Goal: Find specific page/section: Find specific page/section

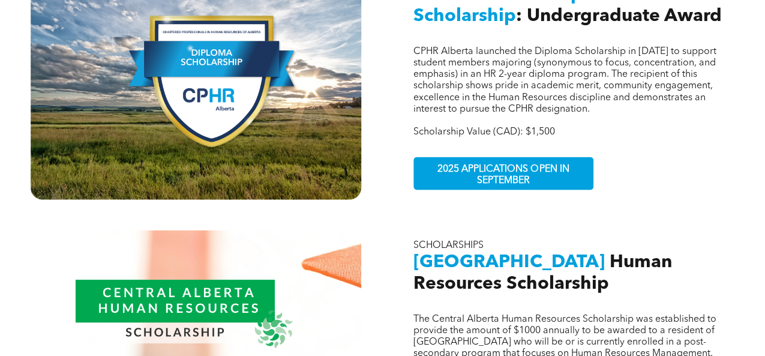
scroll to position [660, 0]
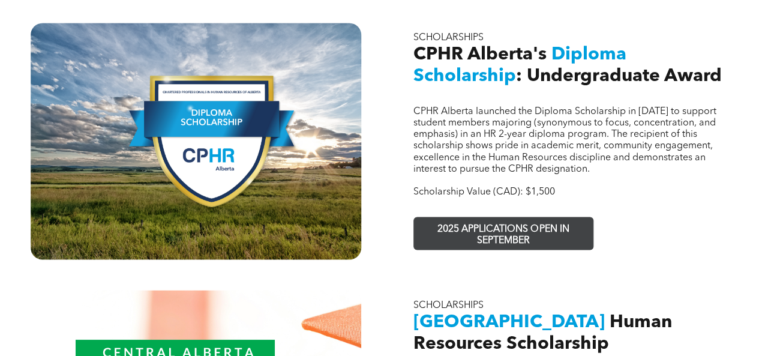
click at [434, 217] on span "2025 APPLICATIONS OPEN IN SEPTEMBER" at bounding box center [503, 234] width 175 height 35
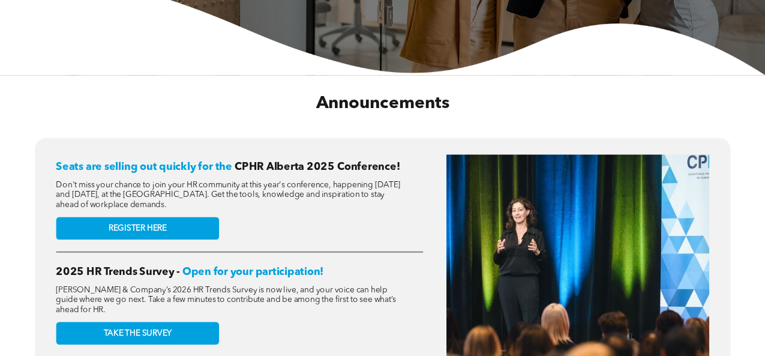
scroll to position [420, 0]
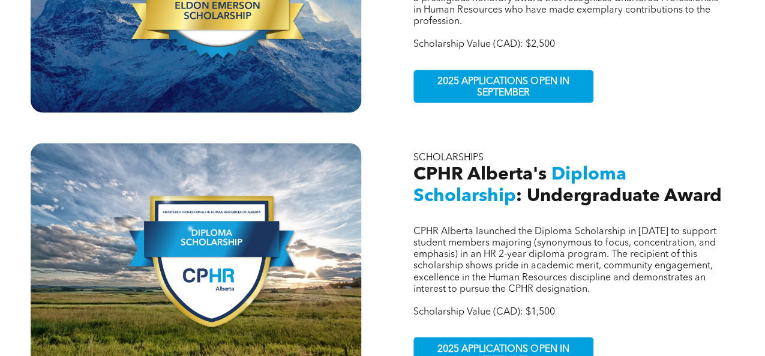
scroll to position [600, 0]
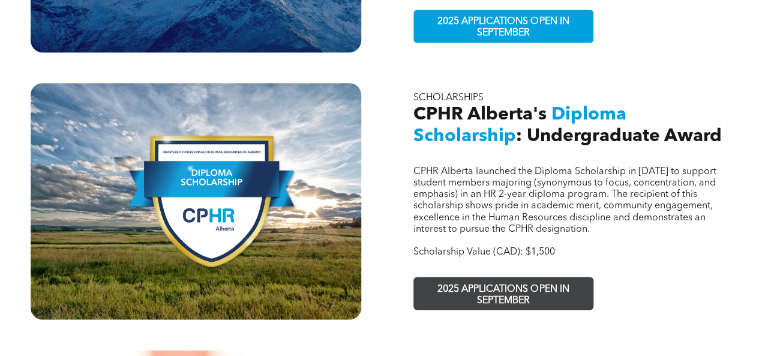
click at [459, 277] on span "2025 APPLICATIONS OPEN IN SEPTEMBER" at bounding box center [503, 294] width 175 height 35
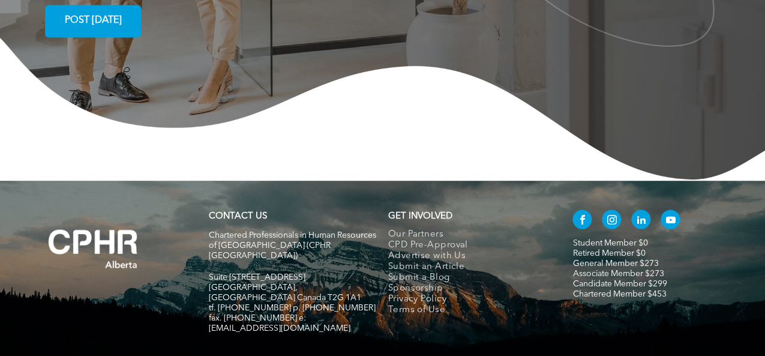
scroll to position [2354, 0]
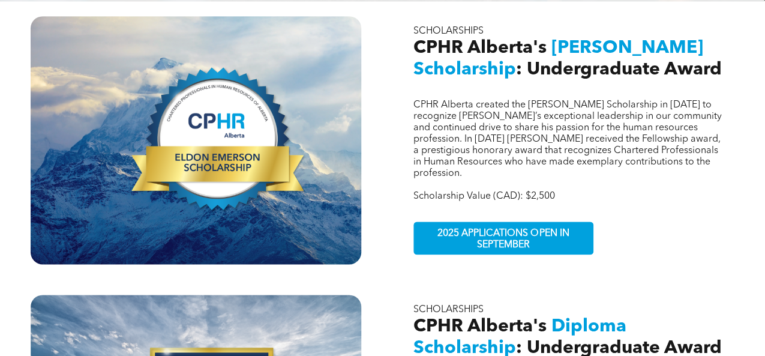
scroll to position [420, 0]
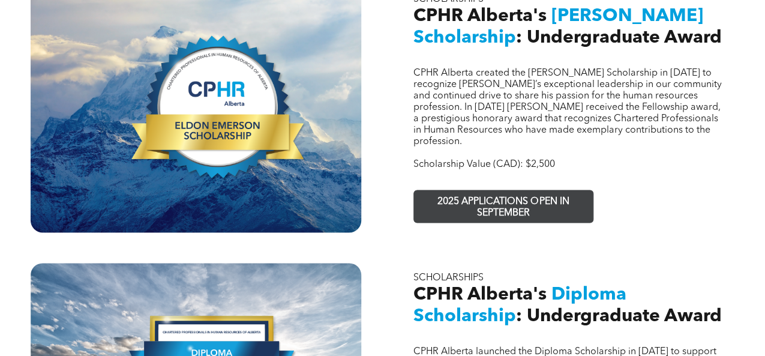
click at [464, 190] on span "2025 APPLICATIONS OPEN IN SEPTEMBER" at bounding box center [503, 207] width 175 height 35
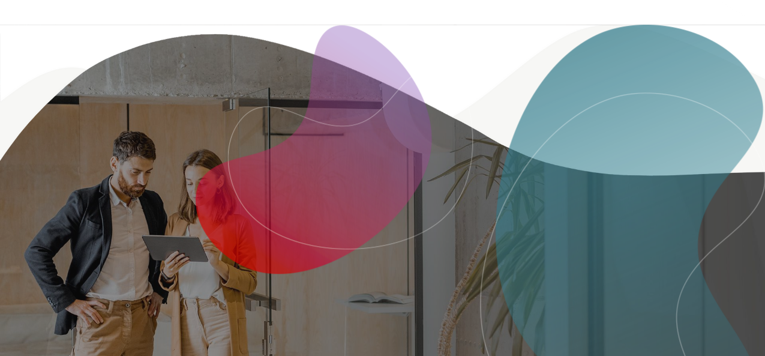
scroll to position [1979, 0]
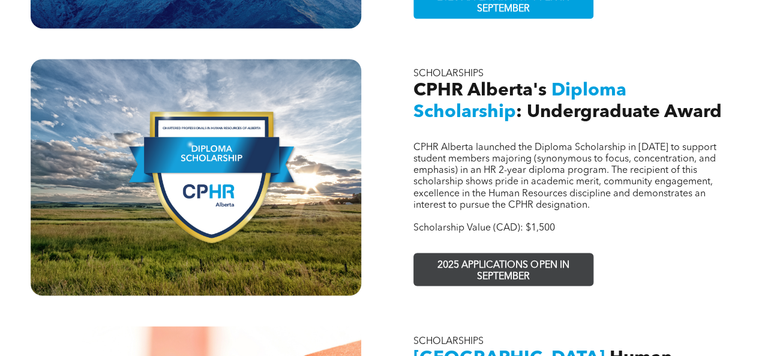
scroll to position [660, 0]
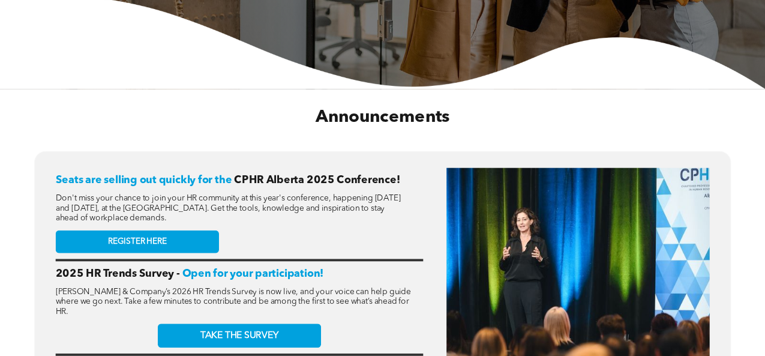
scroll to position [420, 0]
